Goal: Task Accomplishment & Management: Complete application form

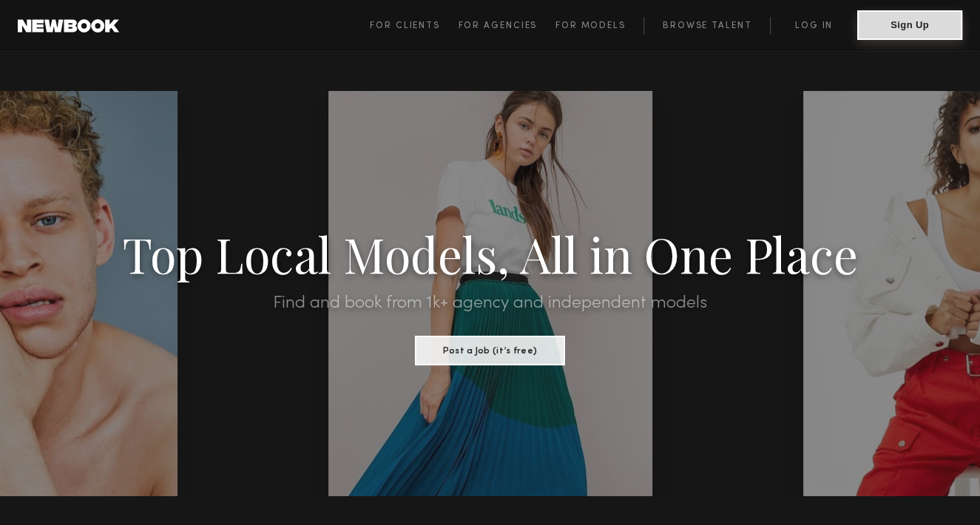
click at [916, 24] on button "Sign Up" at bounding box center [909, 25] width 105 height 30
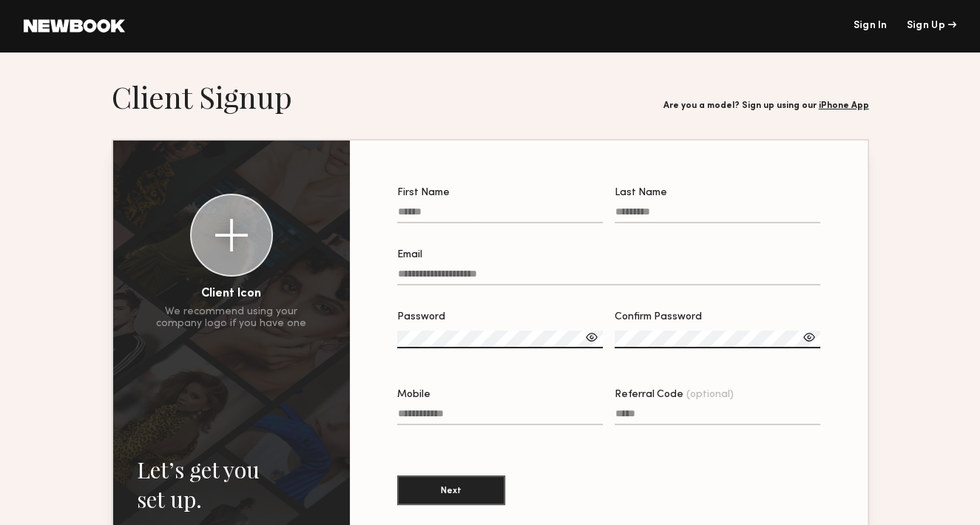
click at [444, 212] on input "First Name" at bounding box center [500, 214] width 206 height 17
type input "*******"
type input "******"
click at [398, 277] on input "Email" at bounding box center [609, 276] width 424 height 17
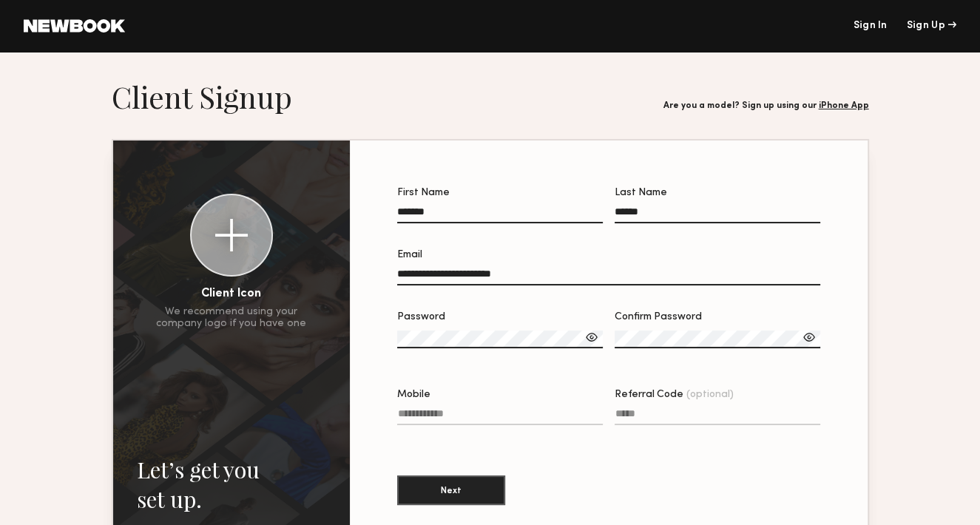
type input "**********"
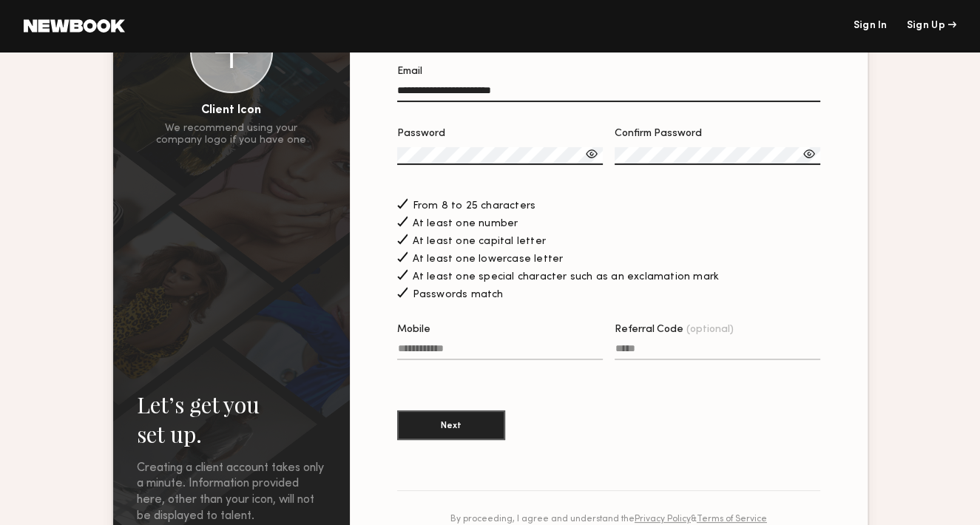
scroll to position [222, 0]
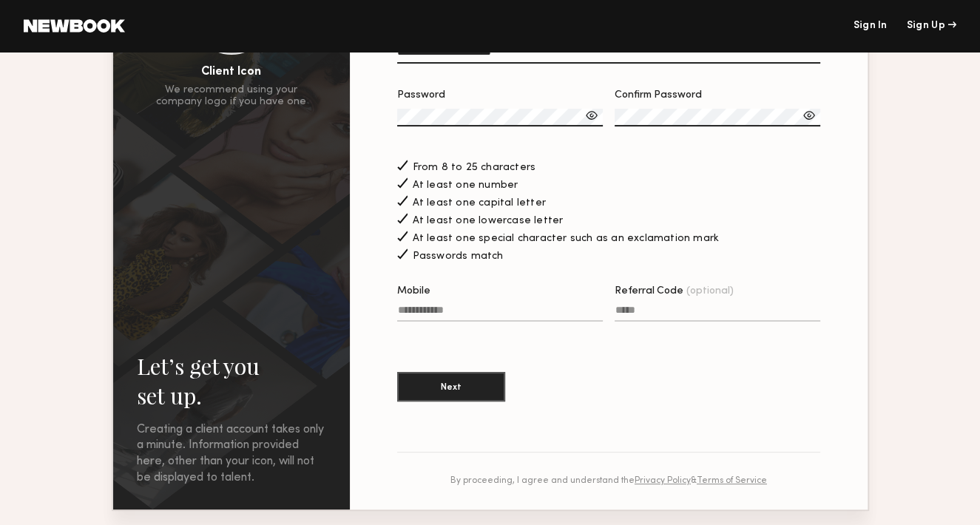
click at [397, 316] on input "Mobile" at bounding box center [500, 313] width 206 height 17
type input "**********"
click at [440, 387] on button "Next" at bounding box center [451, 386] width 108 height 30
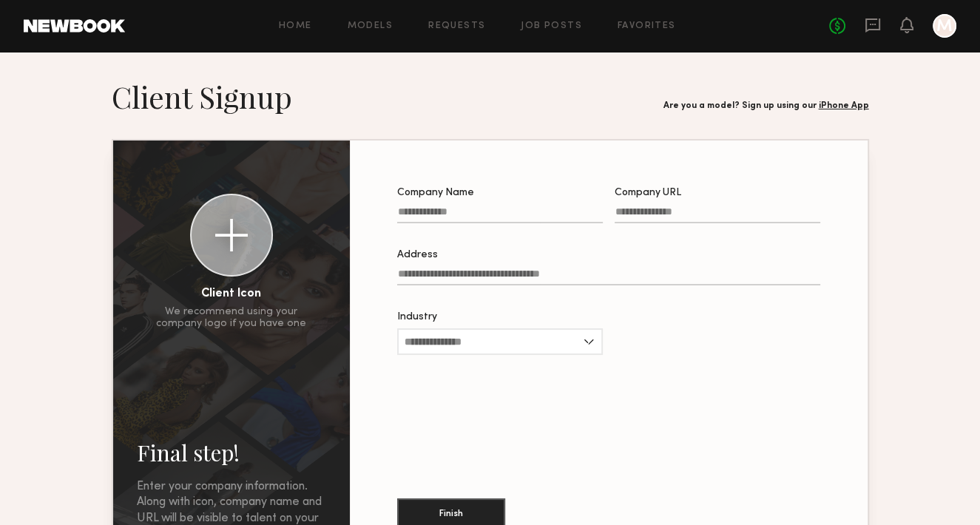
click at [482, 211] on input "Company Name" at bounding box center [500, 214] width 206 height 17
type input "**********"
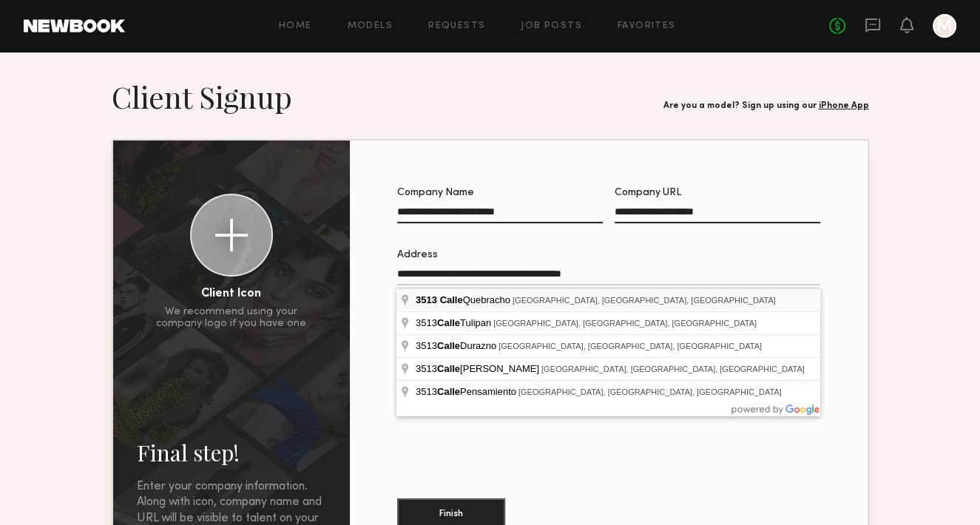
type input "**********"
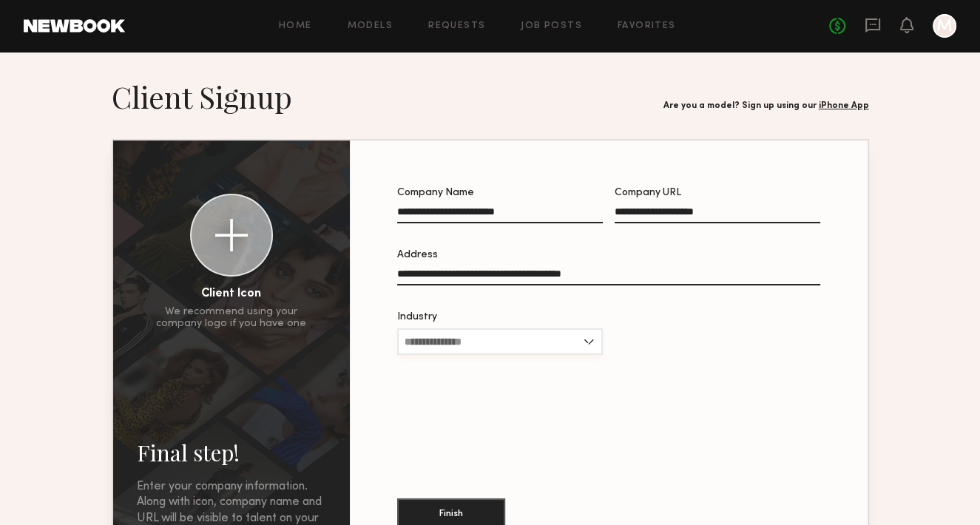
click at [449, 346] on input "Industry" at bounding box center [500, 341] width 206 height 27
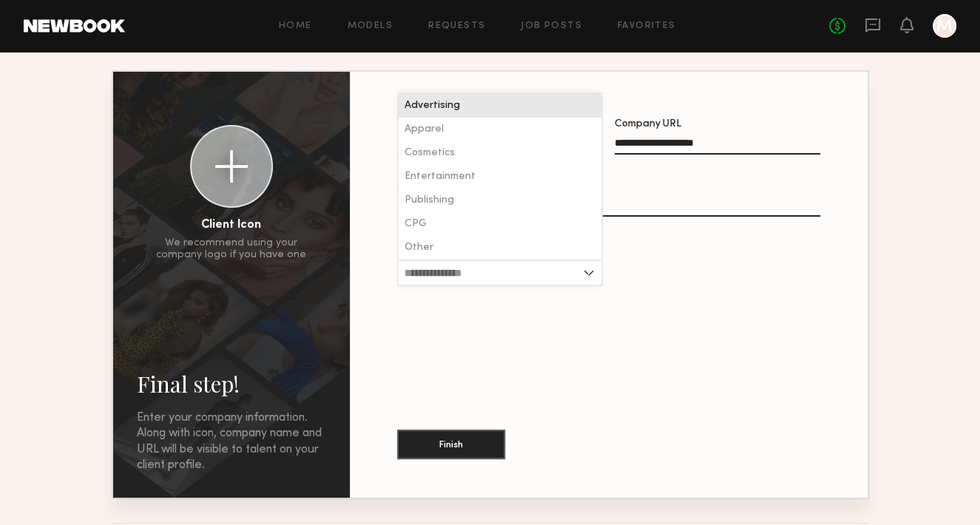
scroll to position [74, 0]
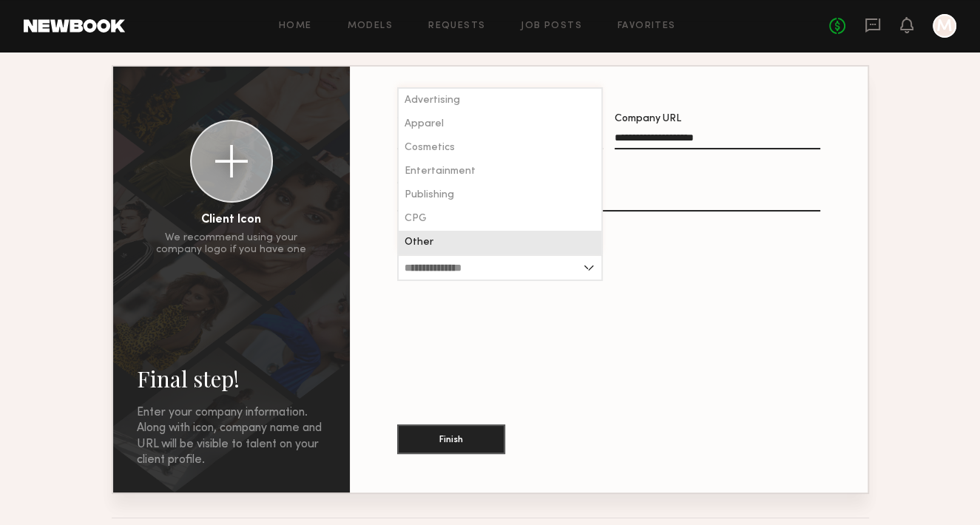
click at [417, 246] on span "Other" at bounding box center [418, 242] width 29 height 10
type input "*****"
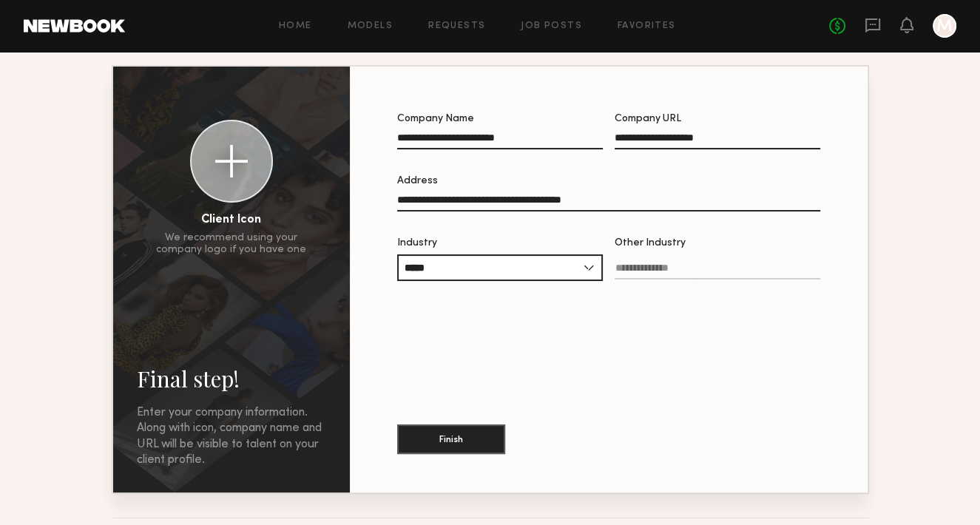
click at [670, 272] on input "Other Industry" at bounding box center [717, 270] width 206 height 17
type input "**********"
click at [449, 437] on button "Finish" at bounding box center [451, 439] width 108 height 30
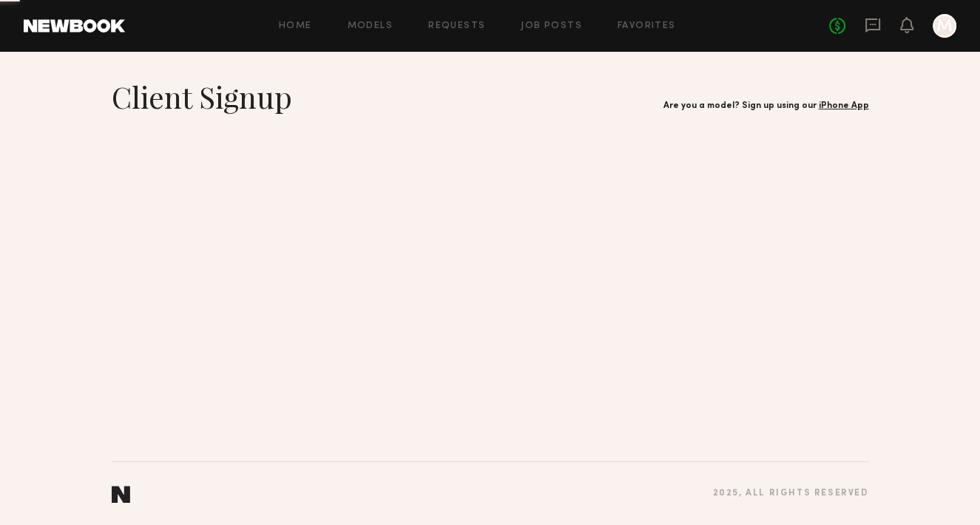
scroll to position [0, 0]
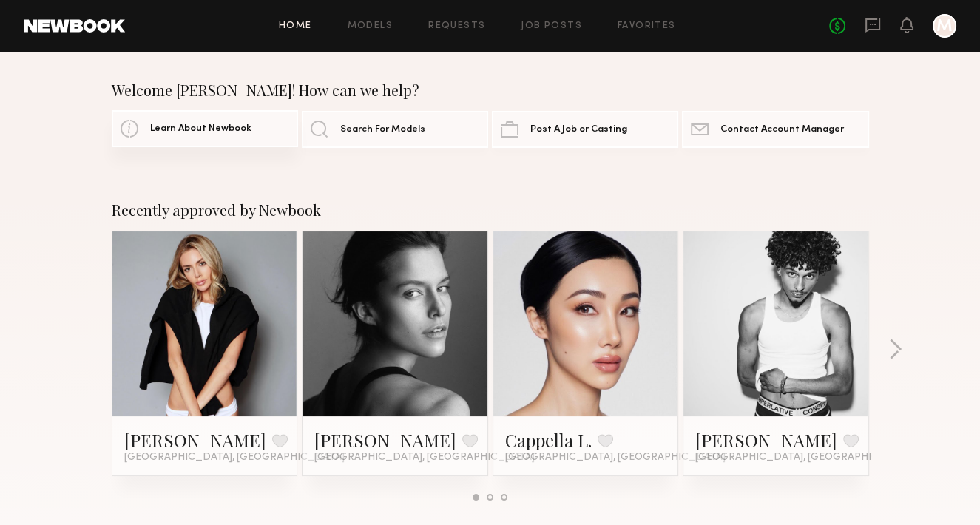
click at [185, 129] on span "Learn About Newbook" at bounding box center [200, 129] width 101 height 10
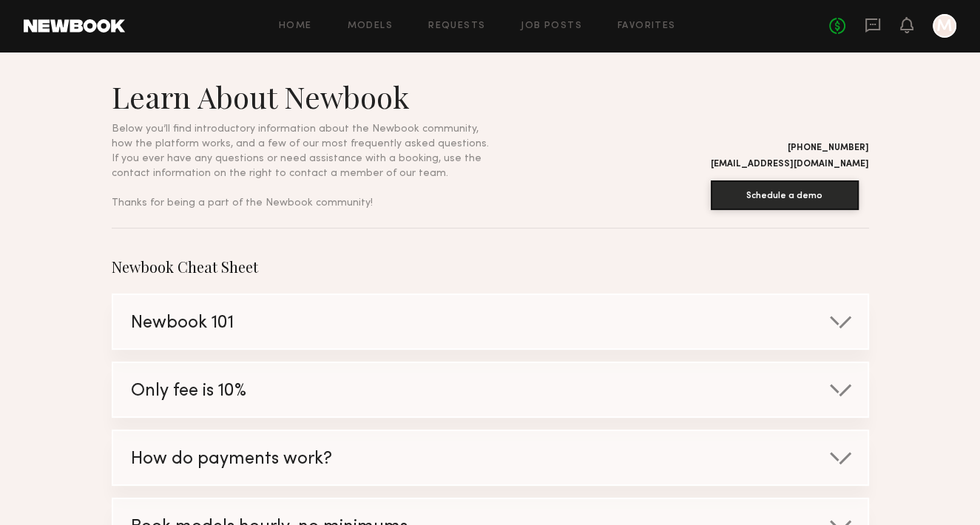
click at [200, 315] on span "Newbook 101" at bounding box center [182, 323] width 103 height 17
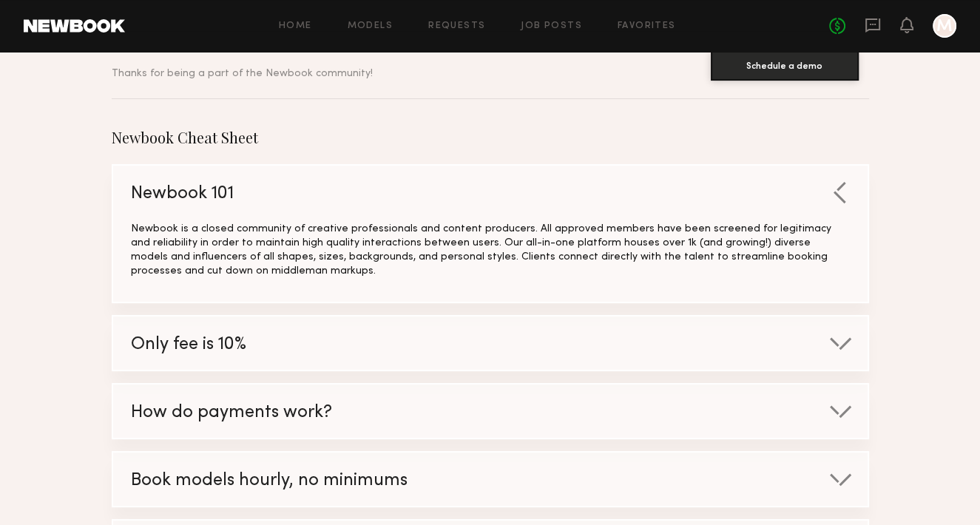
scroll to position [148, 0]
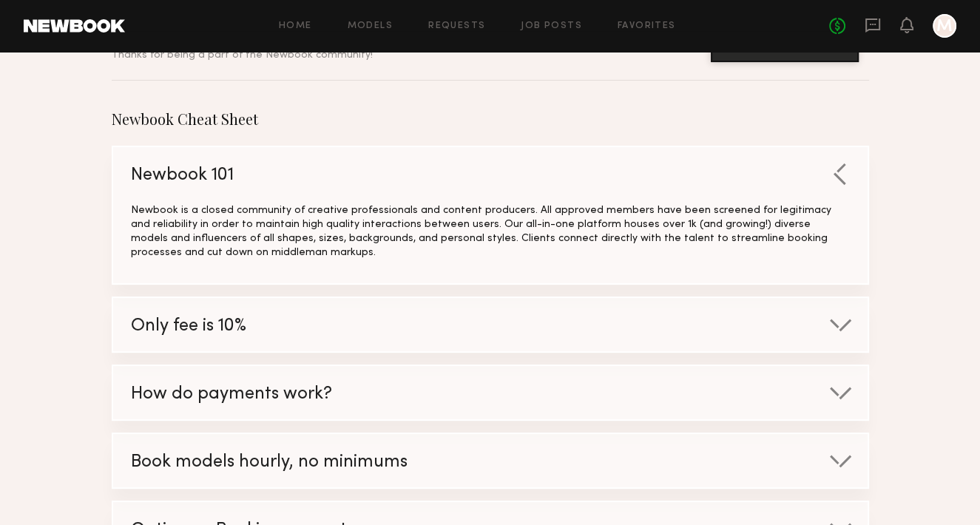
click at [257, 316] on div "Only fee is 10%" at bounding box center [474, 326] width 723 height 56
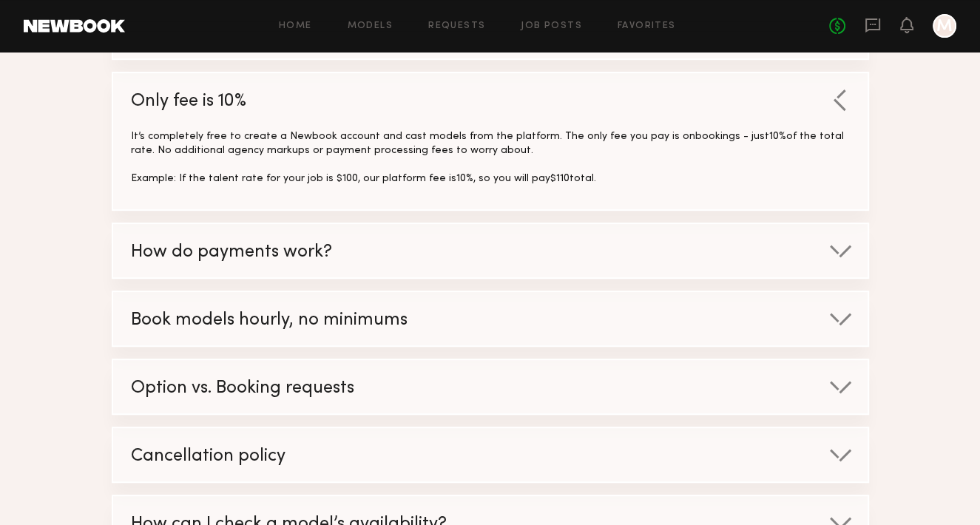
scroll to position [444, 0]
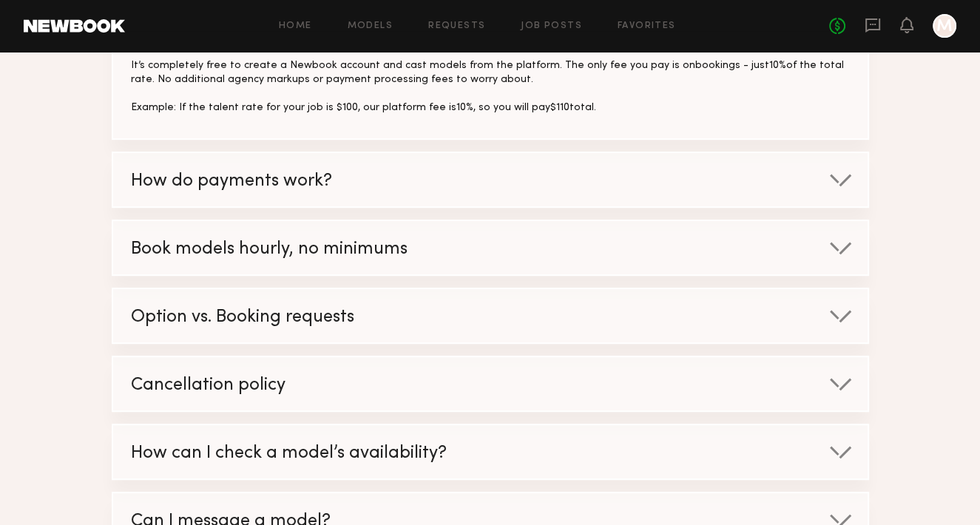
click at [186, 177] on span "How do payments work?" at bounding box center [231, 181] width 201 height 17
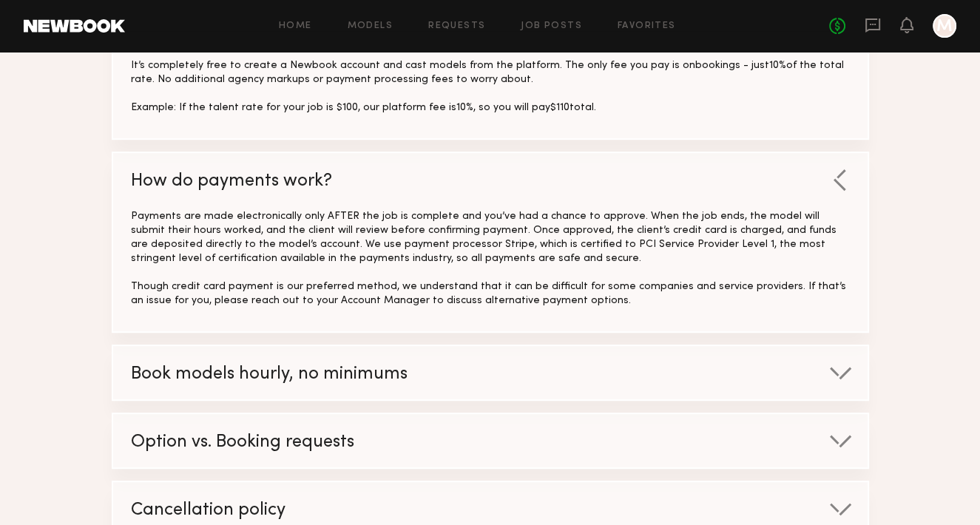
click at [406, 364] on div "Book models hourly, no minimums" at bounding box center [474, 374] width 723 height 56
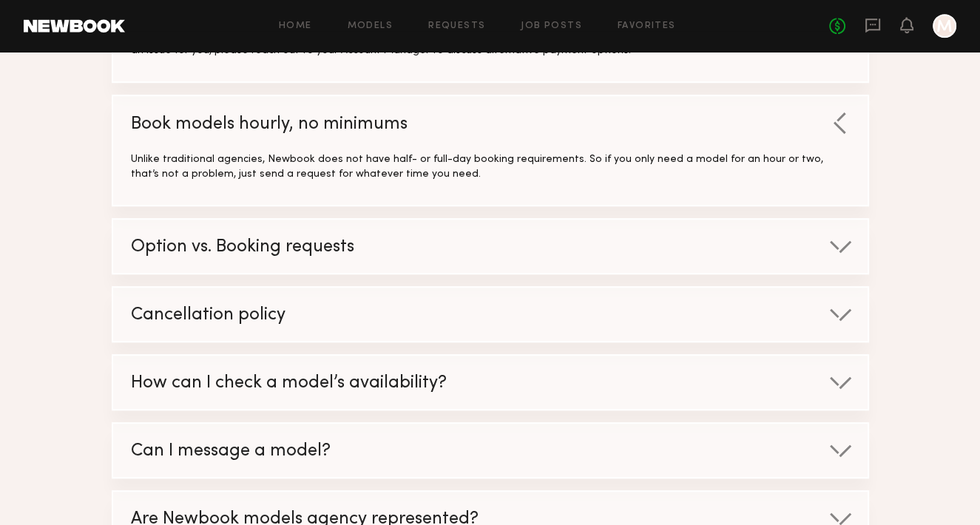
scroll to position [739, 0]
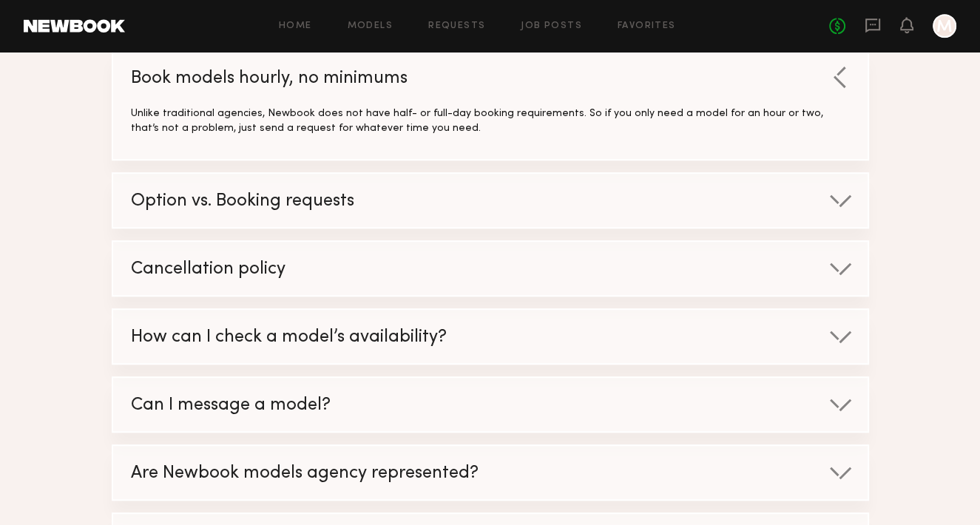
click at [274, 196] on span "Option vs. Booking requests" at bounding box center [242, 201] width 223 height 17
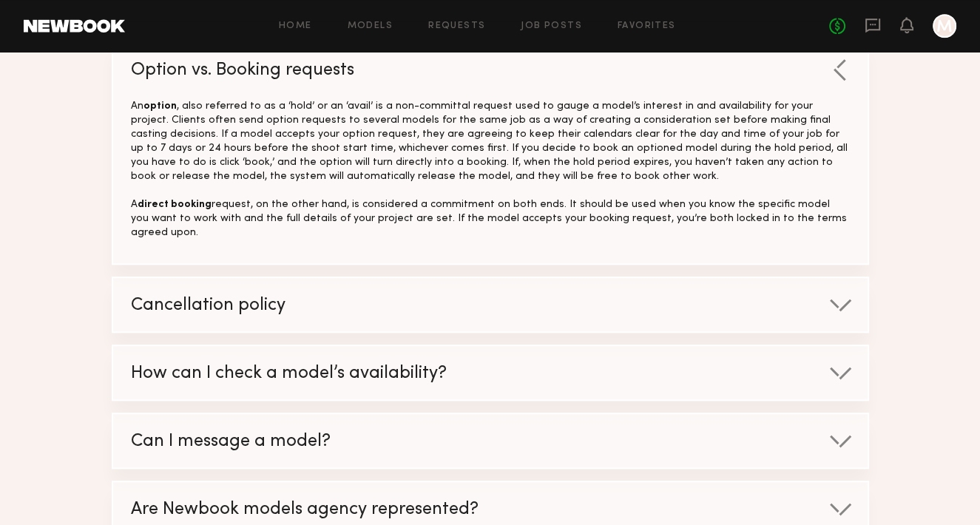
scroll to position [887, 0]
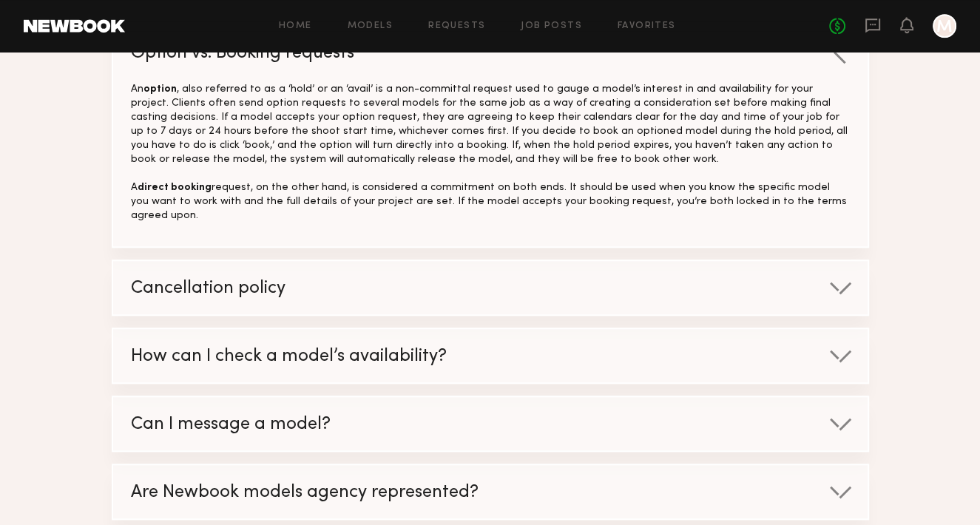
click at [237, 280] on span "Cancellation policy" at bounding box center [208, 288] width 155 height 17
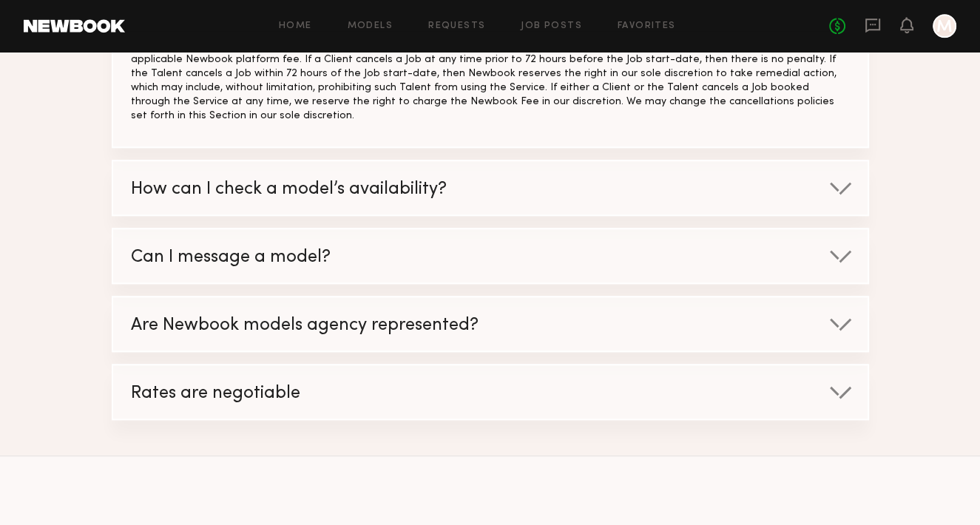
scroll to position [1183, 0]
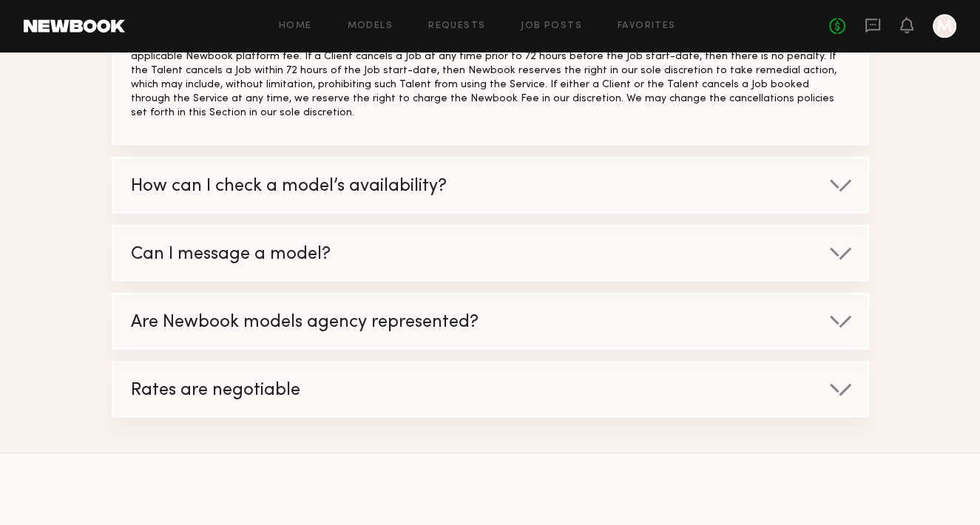
click at [257, 178] on span "How can I check a model’s availability?" at bounding box center [289, 186] width 316 height 17
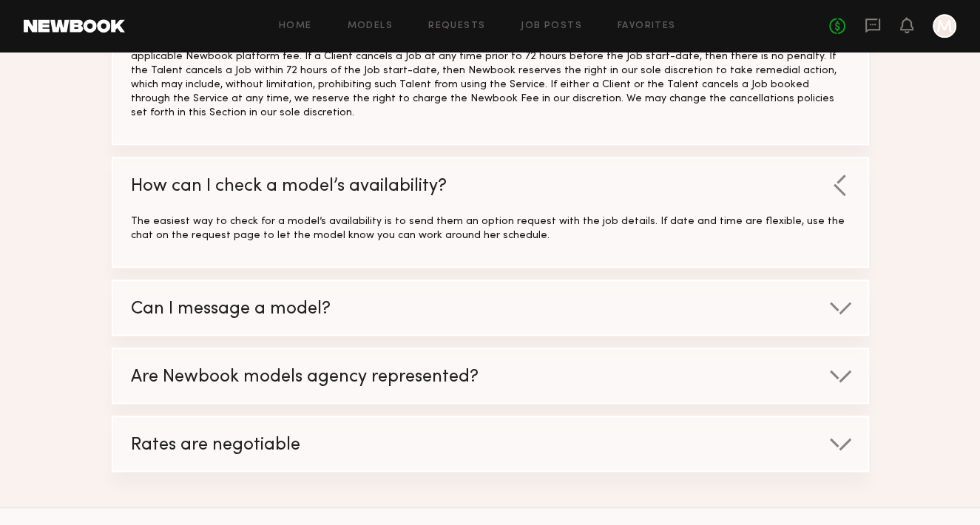
click at [257, 178] on span "How can I check a model’s availability?" at bounding box center [289, 186] width 316 height 17
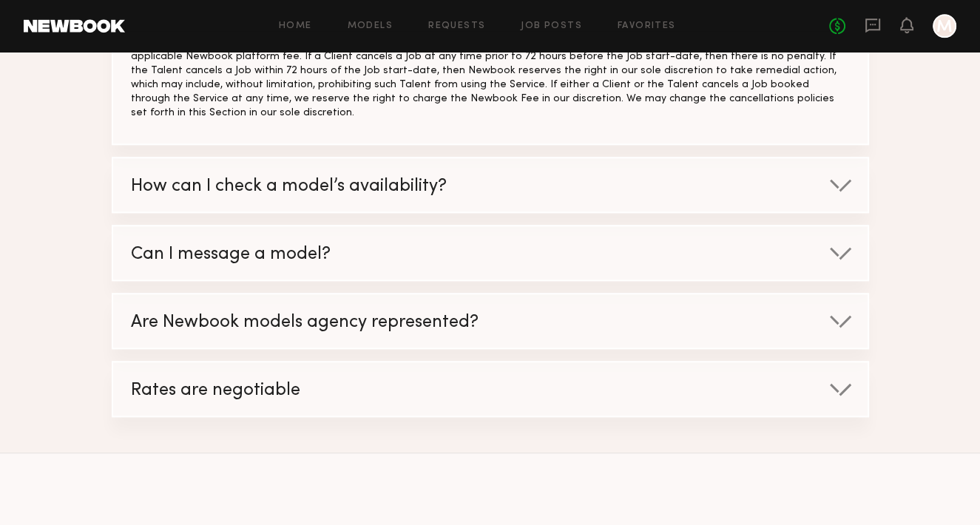
click at [260, 246] on span "Can I message a model?" at bounding box center [231, 254] width 200 height 17
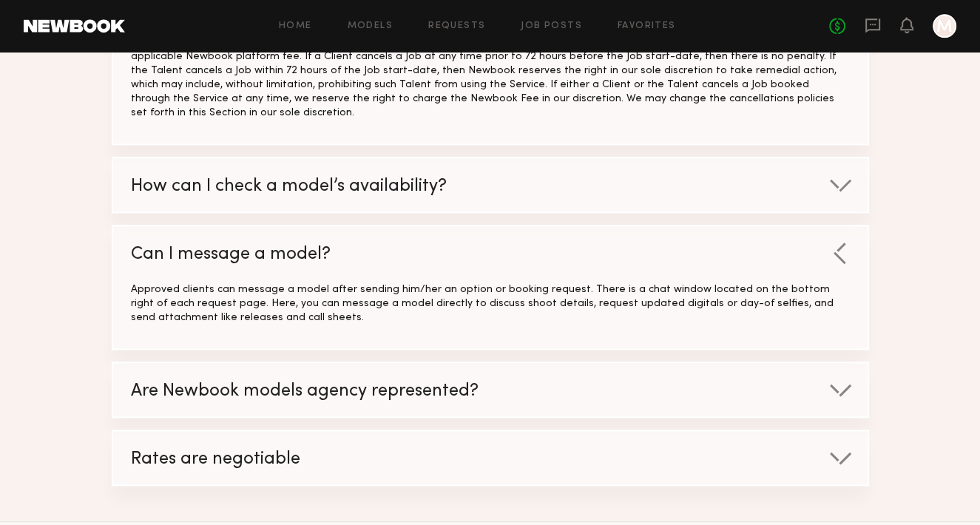
click at [420, 383] on span "Are Newbook models agency represented?" at bounding box center [304, 391] width 347 height 17
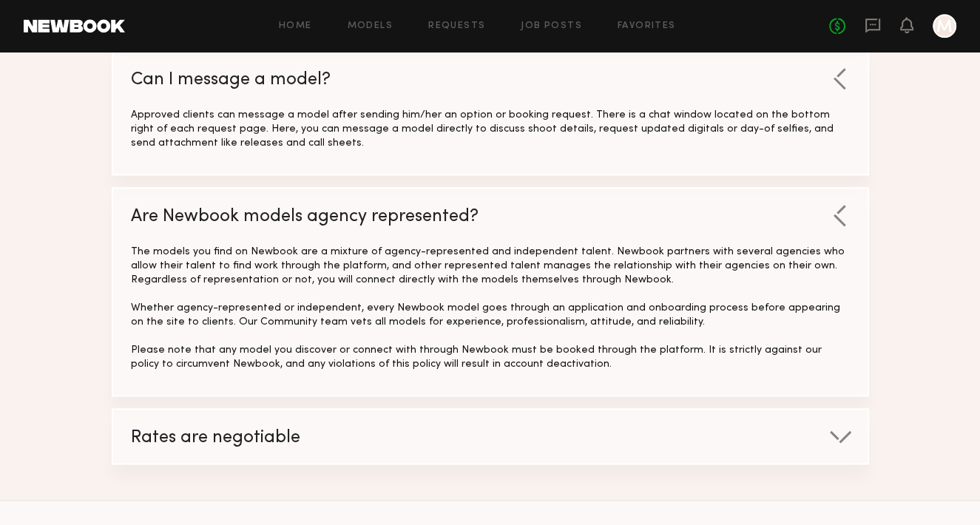
scroll to position [1405, 0]
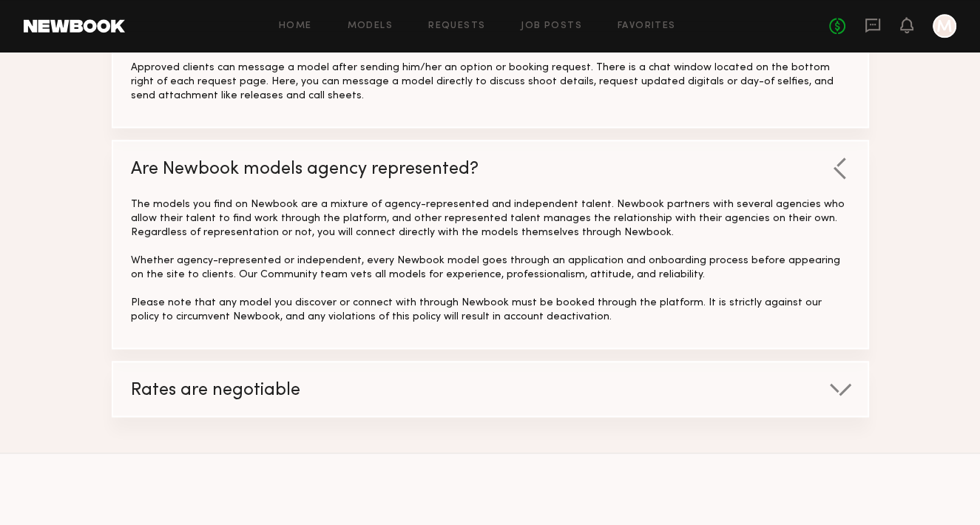
click at [259, 382] on span "Rates are negotiable" at bounding box center [215, 390] width 169 height 17
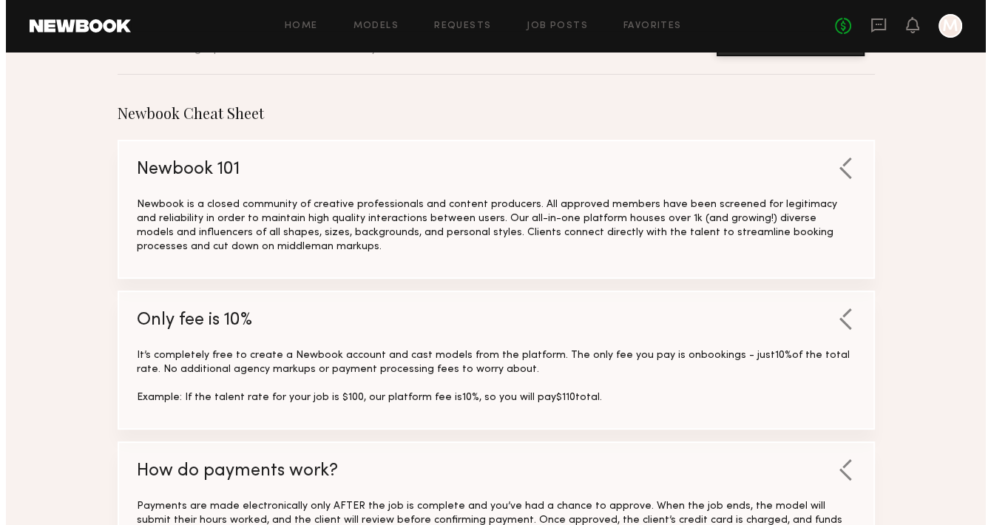
scroll to position [0, 0]
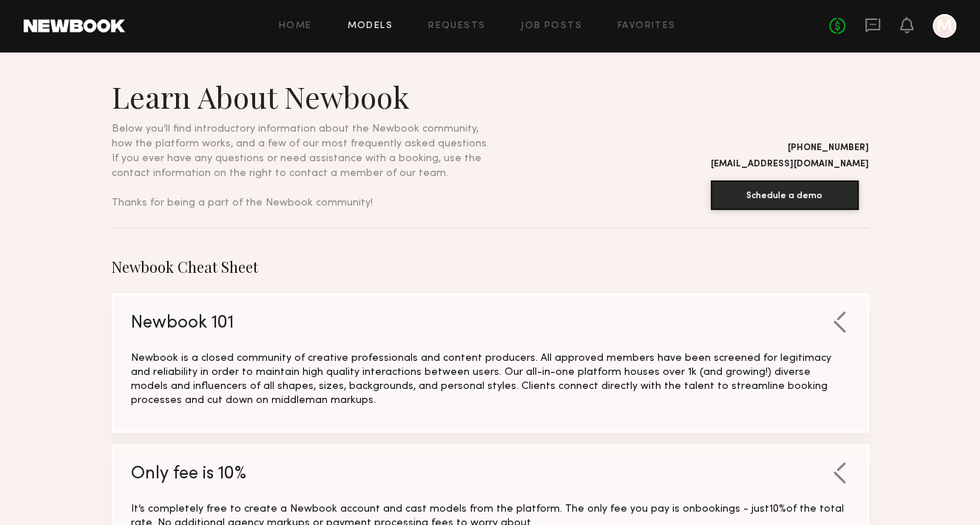
click at [363, 26] on link "Models" at bounding box center [369, 26] width 45 height 10
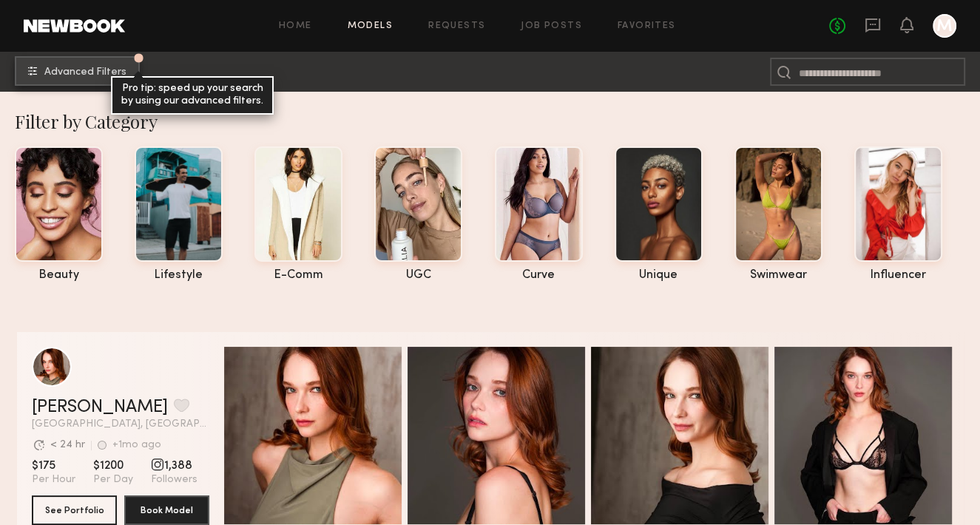
click at [35, 67] on common-icon "undefined" at bounding box center [32, 71] width 9 height 9
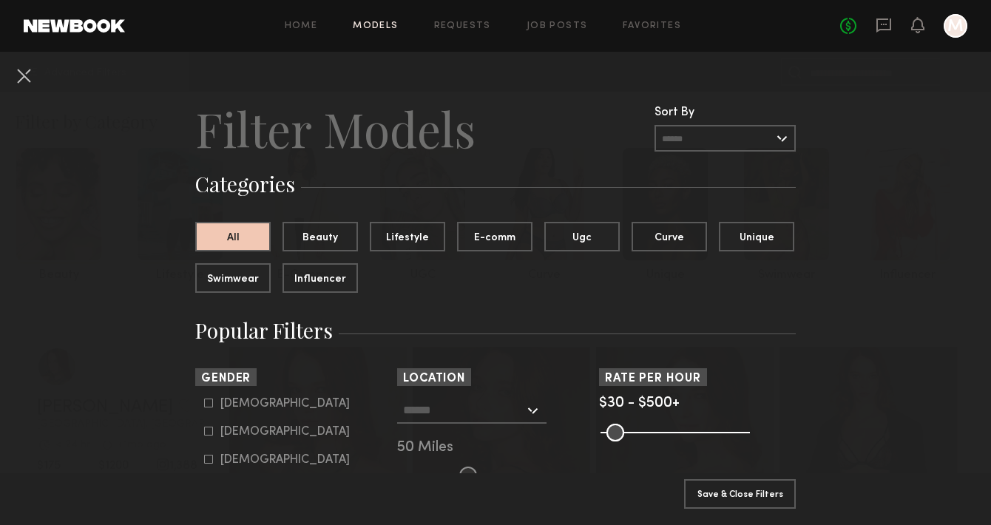
click at [764, 134] on input "text" at bounding box center [724, 138] width 141 height 27
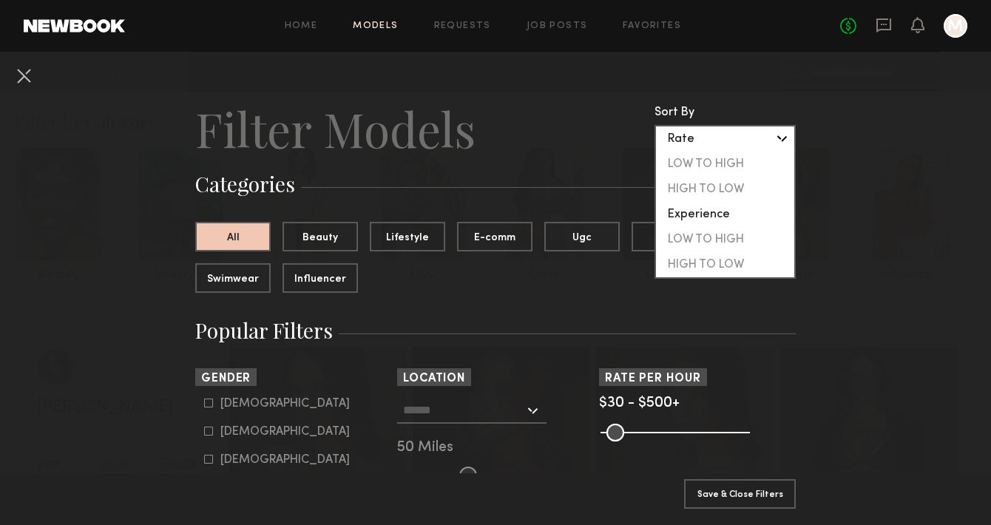
click at [764, 134] on div "Rate" at bounding box center [725, 138] width 138 height 25
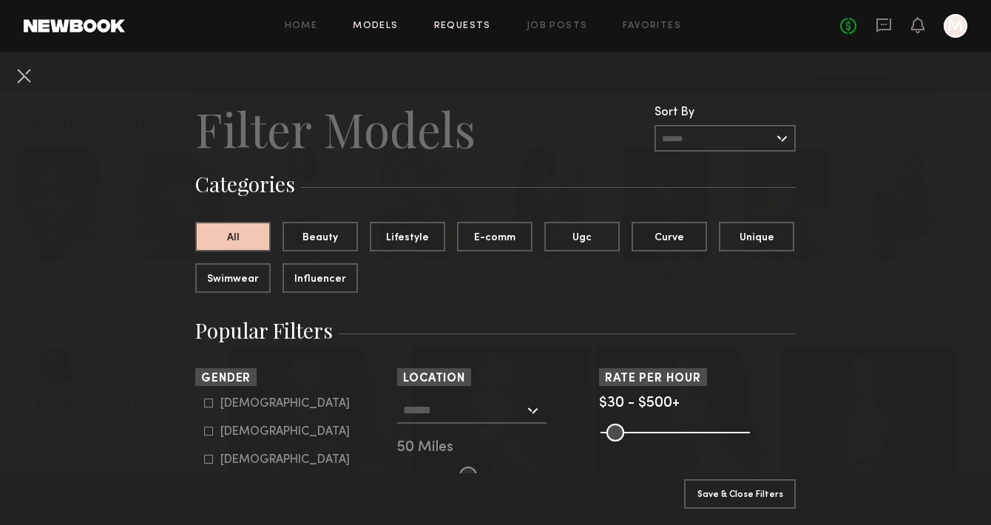
click at [485, 26] on link "Requests" at bounding box center [462, 26] width 57 height 10
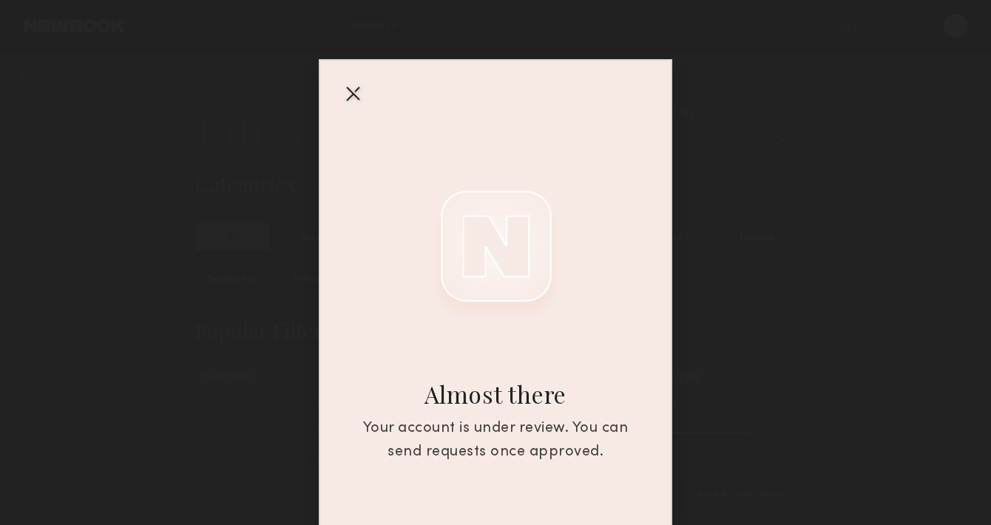
click at [345, 88] on div at bounding box center [353, 93] width 24 height 24
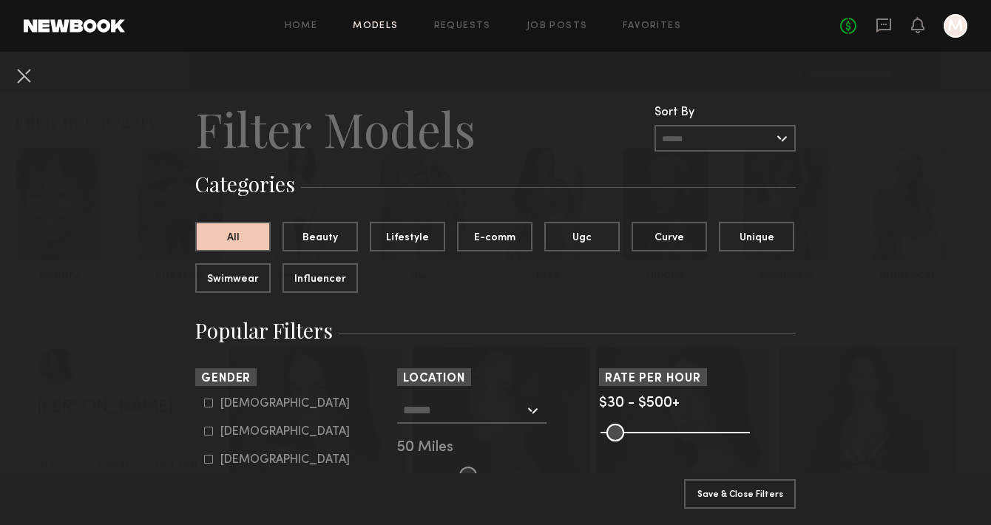
click at [376, 26] on link "Models" at bounding box center [375, 26] width 45 height 10
click at [20, 73] on button at bounding box center [24, 76] width 24 height 24
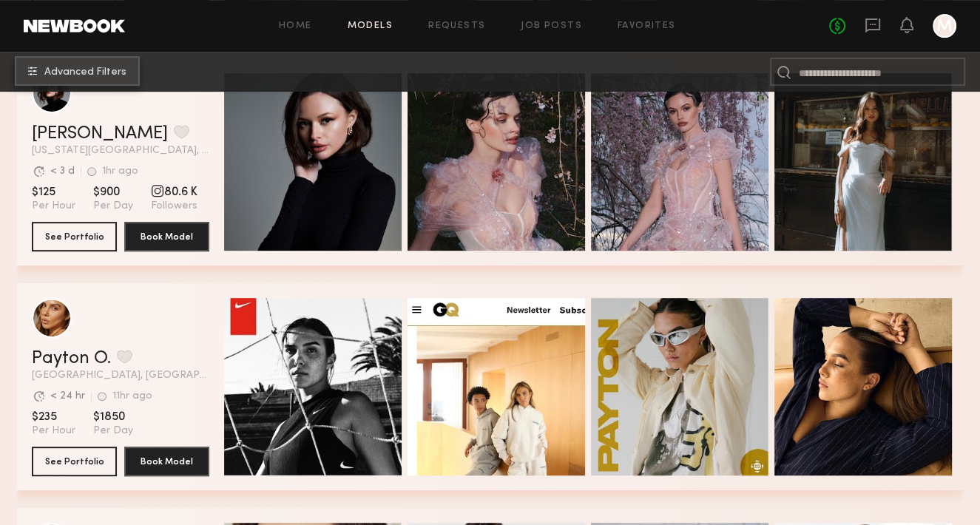
scroll to position [665, 0]
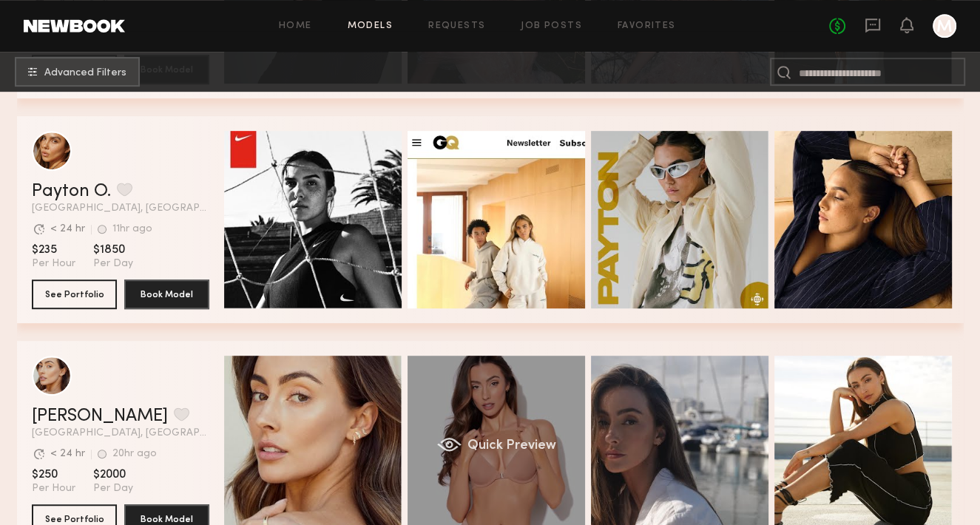
click at [491, 413] on div "Quick Preview" at bounding box center [495, 444] width 177 height 177
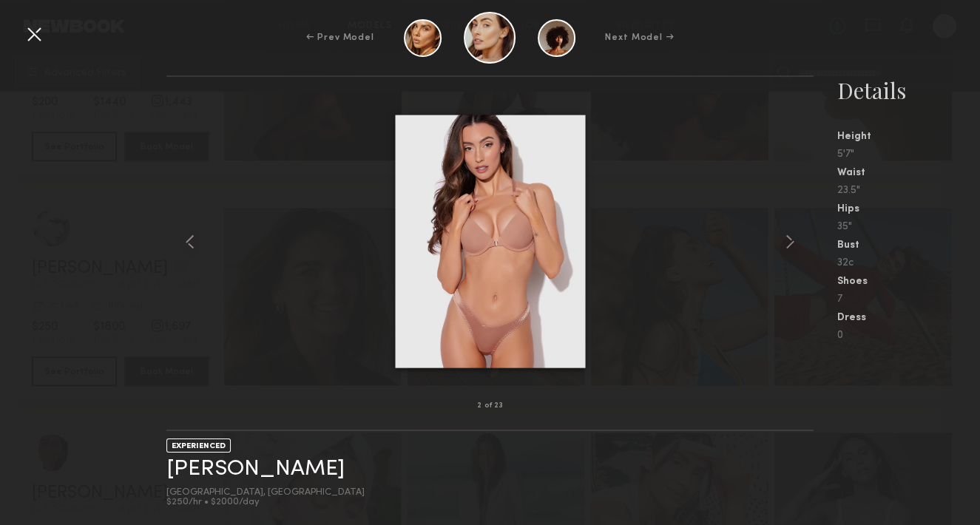
scroll to position [1405, 0]
click at [639, 35] on div "Next Model →" at bounding box center [639, 37] width 69 height 13
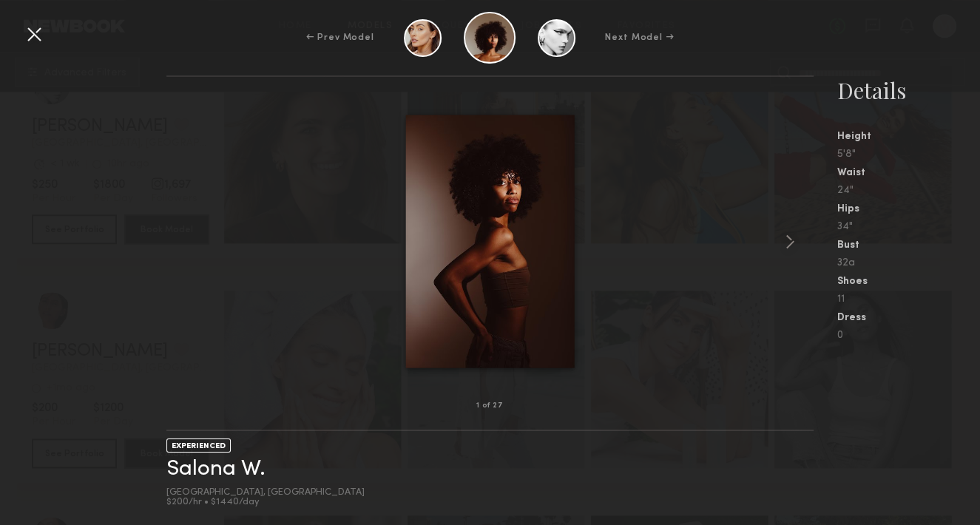
click at [639, 35] on div "Next Model →" at bounding box center [639, 37] width 69 height 13
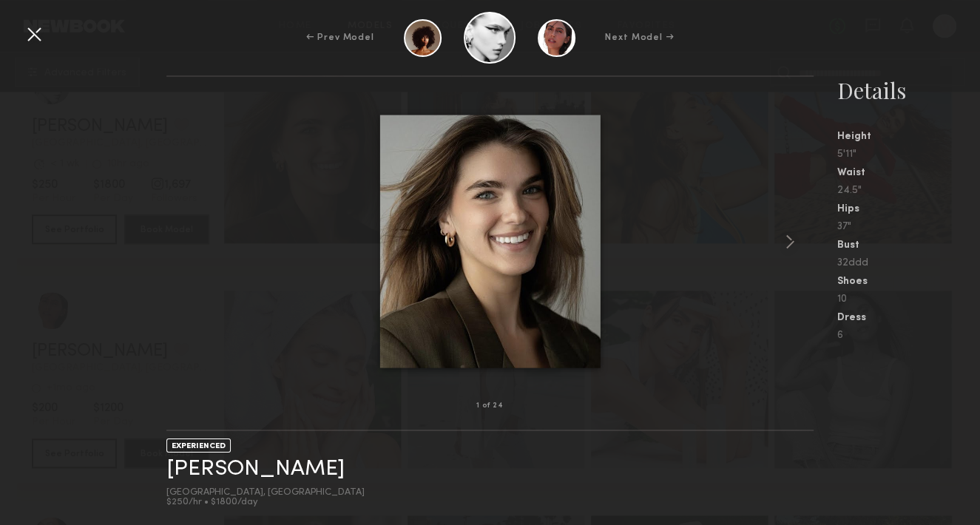
click at [34, 31] on div at bounding box center [34, 34] width 24 height 24
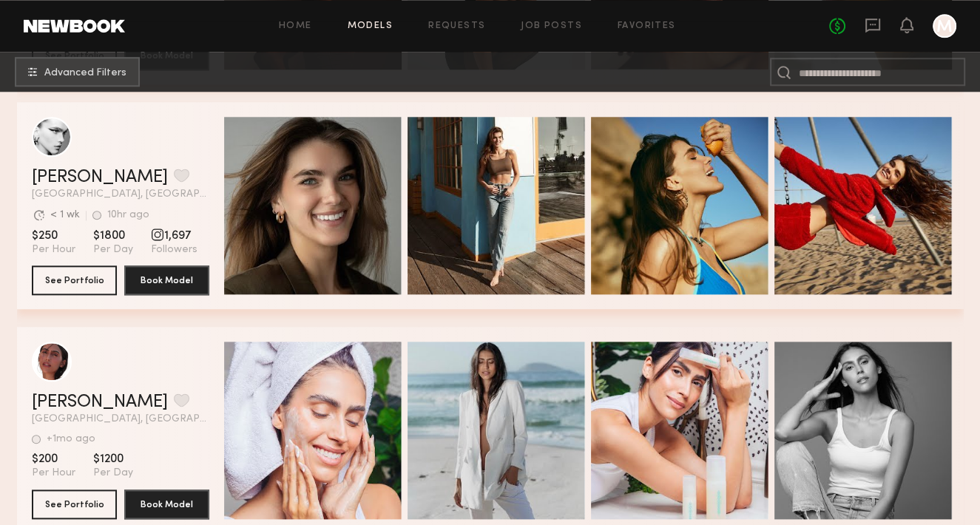
scroll to position [1257, 0]
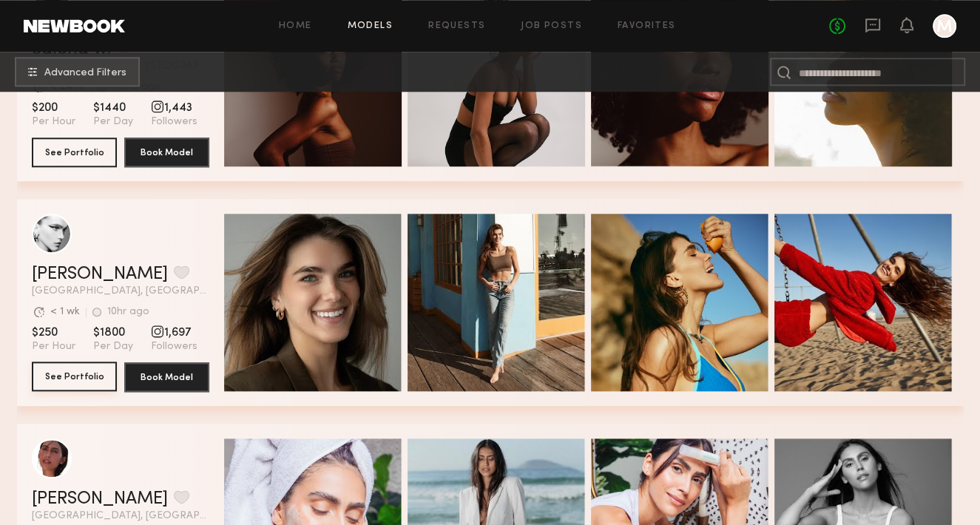
click at [53, 378] on button "See Portfolio" at bounding box center [74, 377] width 85 height 30
